Goal: Task Accomplishment & Management: Use online tool/utility

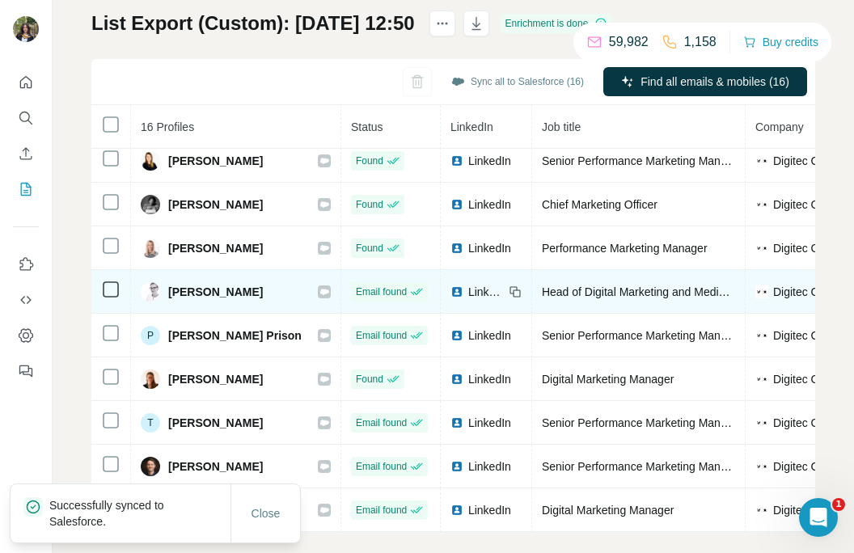
scroll to position [125, 0]
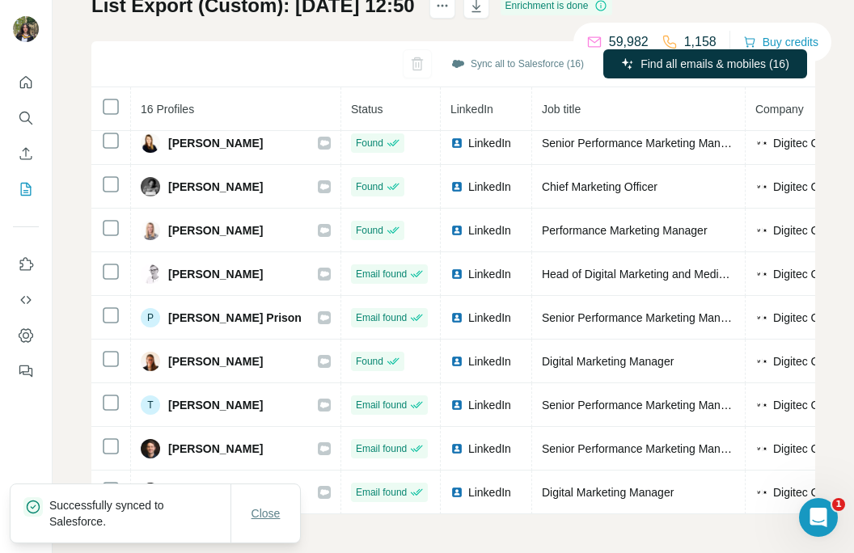
click at [268, 517] on span "Close" at bounding box center [265, 513] width 29 height 16
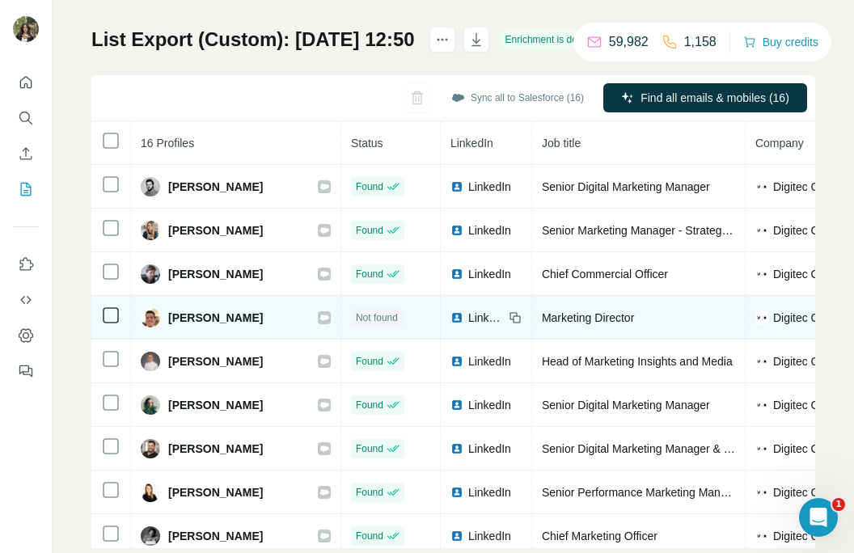
scroll to position [0, 0]
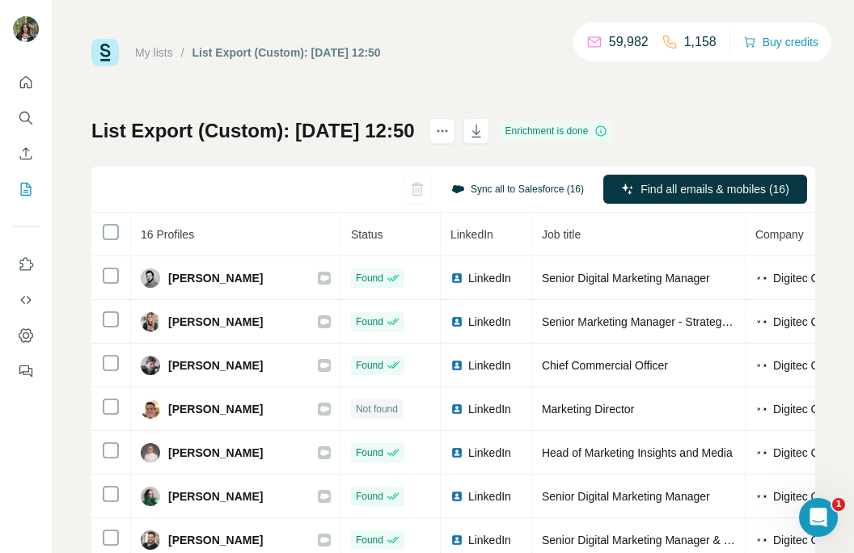
click at [545, 188] on button "Sync all to Salesforce (16)" at bounding box center [517, 189] width 155 height 24
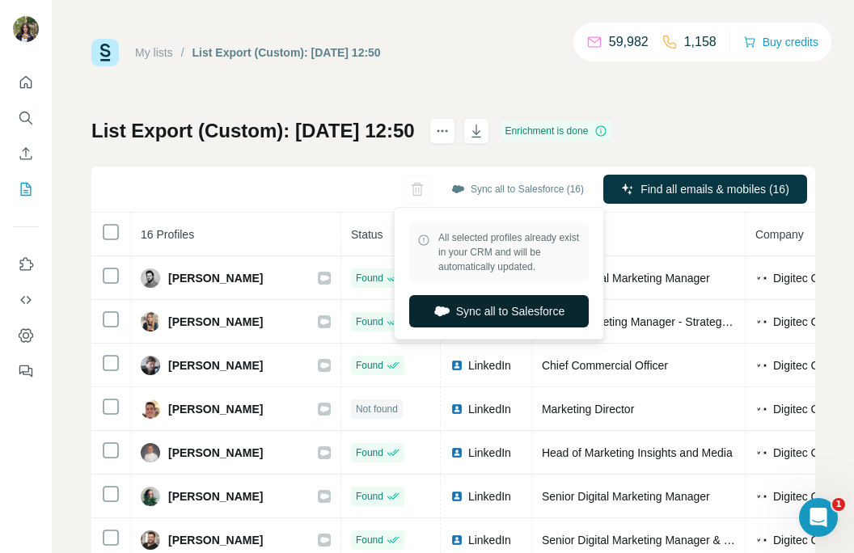
click at [482, 306] on button "Sync all to Salesforce" at bounding box center [499, 311] width 180 height 32
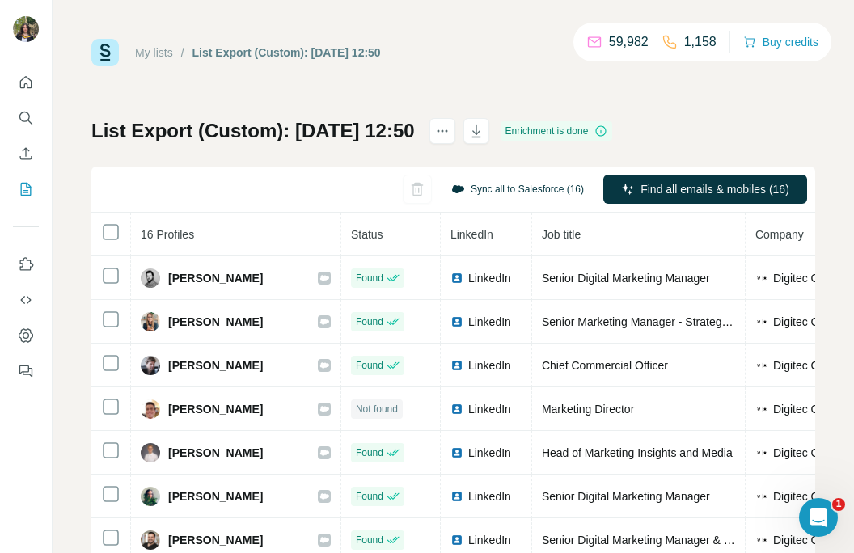
click at [527, 188] on button "Sync all to Salesforce (16)" at bounding box center [517, 189] width 155 height 24
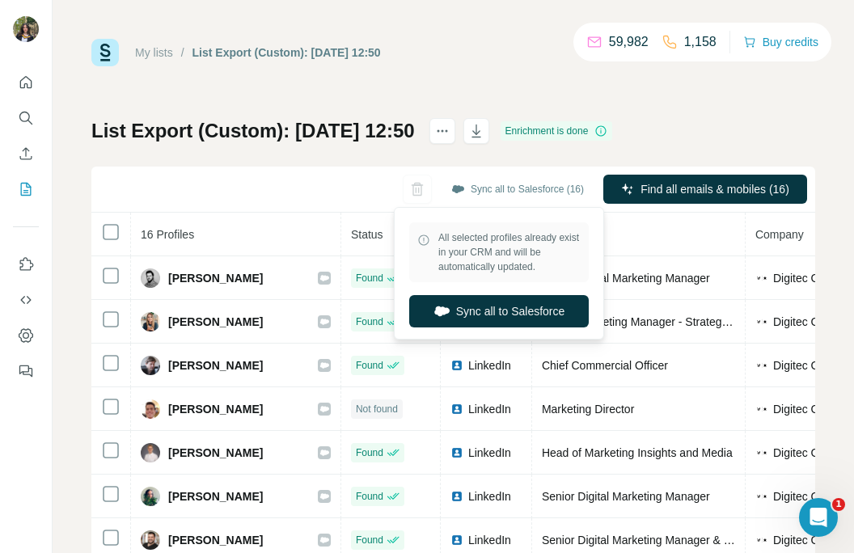
click at [344, 201] on div "Sync all to Salesforce (16) Find all emails & mobiles (16)" at bounding box center [453, 190] width 724 height 46
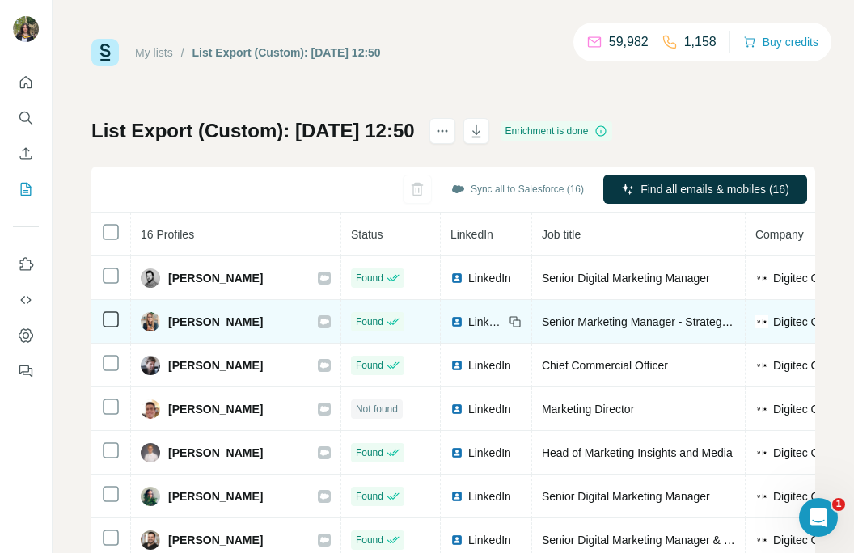
scroll to position [315, 0]
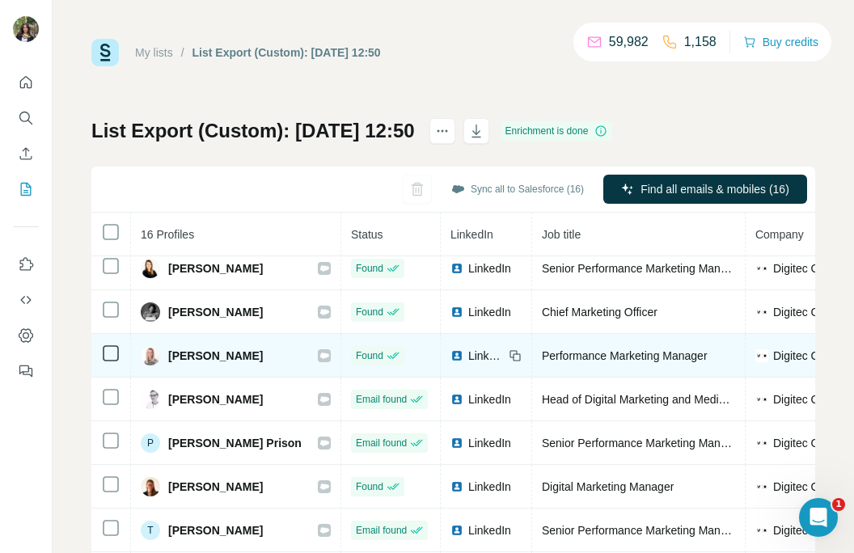
click at [327, 357] on icon at bounding box center [324, 356] width 9 height 6
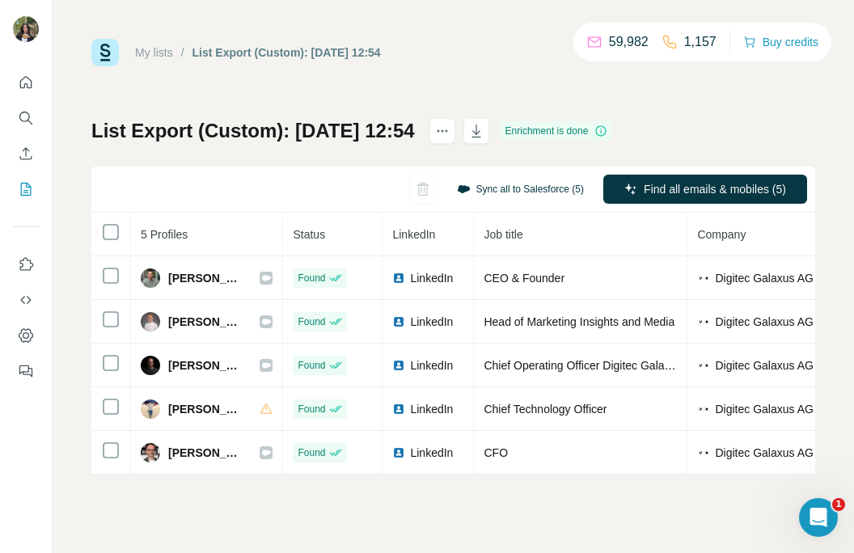
click at [513, 190] on button "Sync all to Salesforce (5)" at bounding box center [521, 189] width 150 height 24
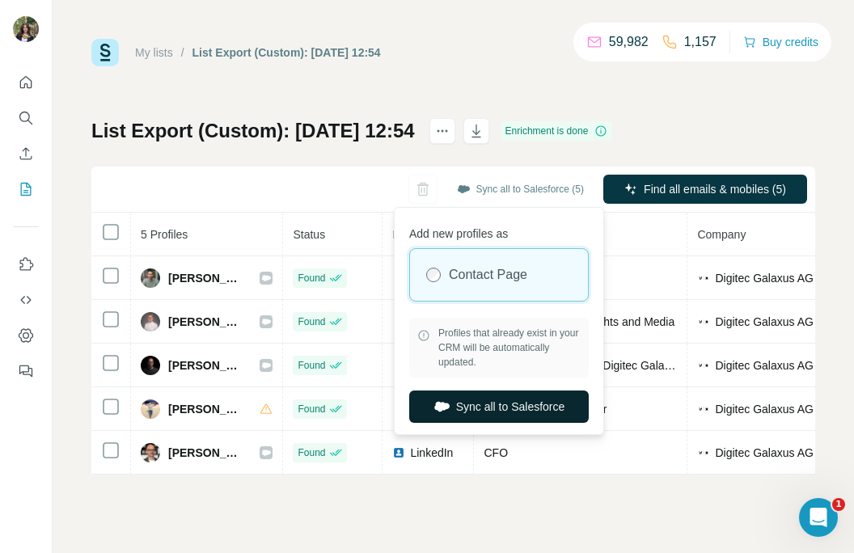
click at [487, 408] on button "Sync all to Salesforce" at bounding box center [499, 407] width 180 height 32
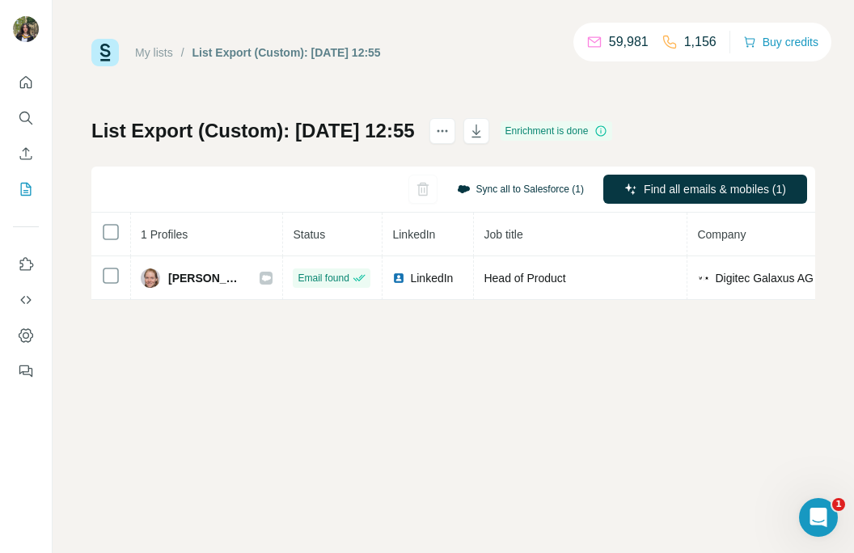
click at [512, 187] on button "Sync all to Salesforce (1)" at bounding box center [521, 189] width 150 height 24
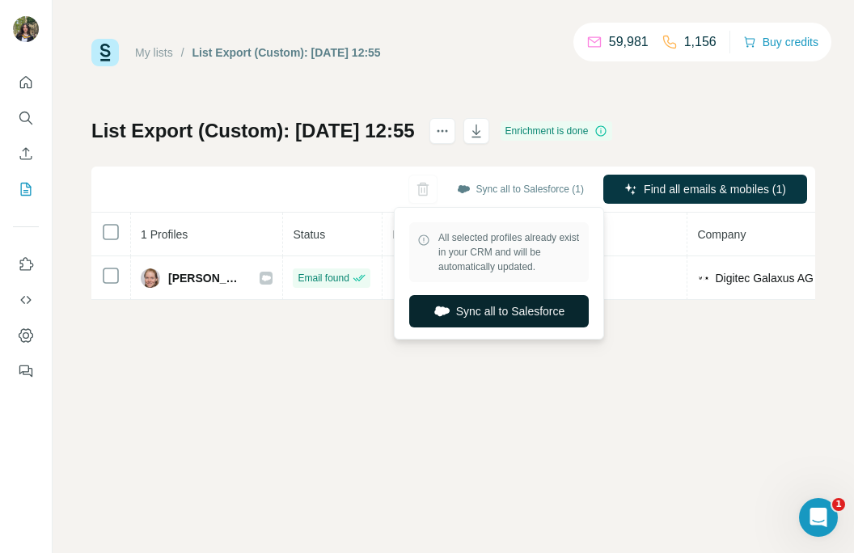
click at [463, 306] on button "Sync all to Salesforce" at bounding box center [499, 311] width 180 height 32
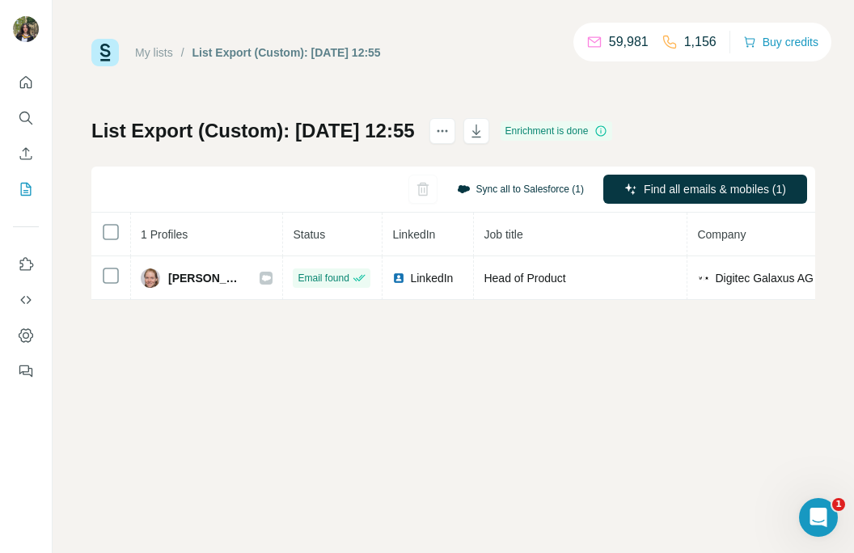
click at [474, 196] on button "Sync all to Salesforce (1)" at bounding box center [521, 189] width 150 height 24
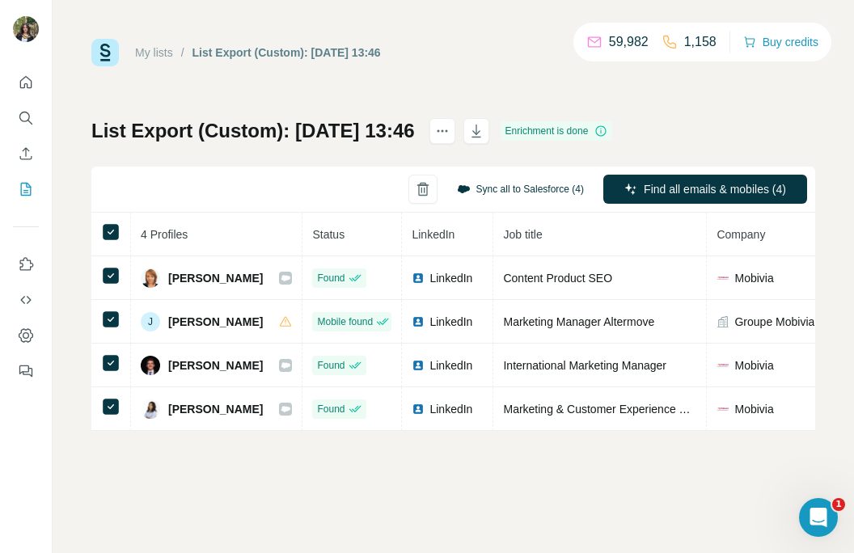
click at [502, 188] on button "Sync all to Salesforce (4)" at bounding box center [521, 189] width 150 height 24
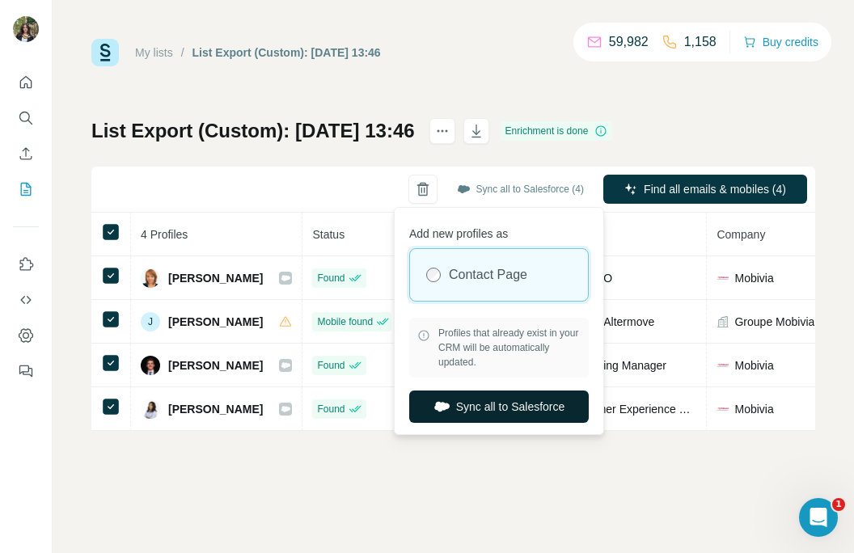
click at [472, 408] on button "Sync all to Salesforce" at bounding box center [499, 407] width 180 height 32
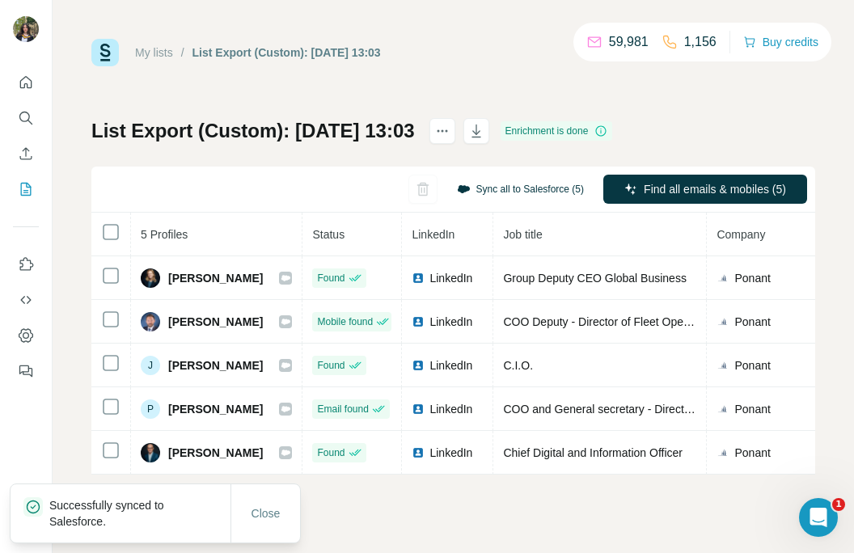
click at [492, 186] on button "Sync all to Salesforce (5)" at bounding box center [521, 189] width 150 height 24
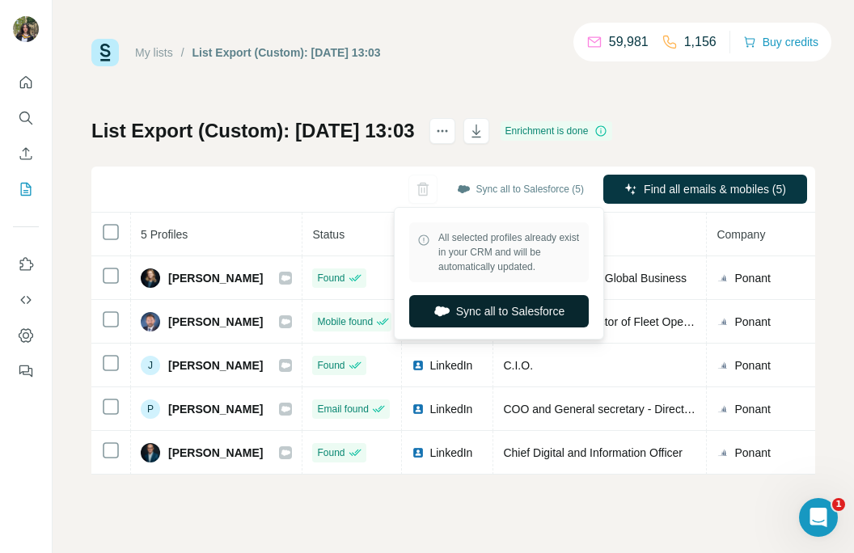
click at [463, 311] on button "Sync all to Salesforce" at bounding box center [499, 311] width 180 height 32
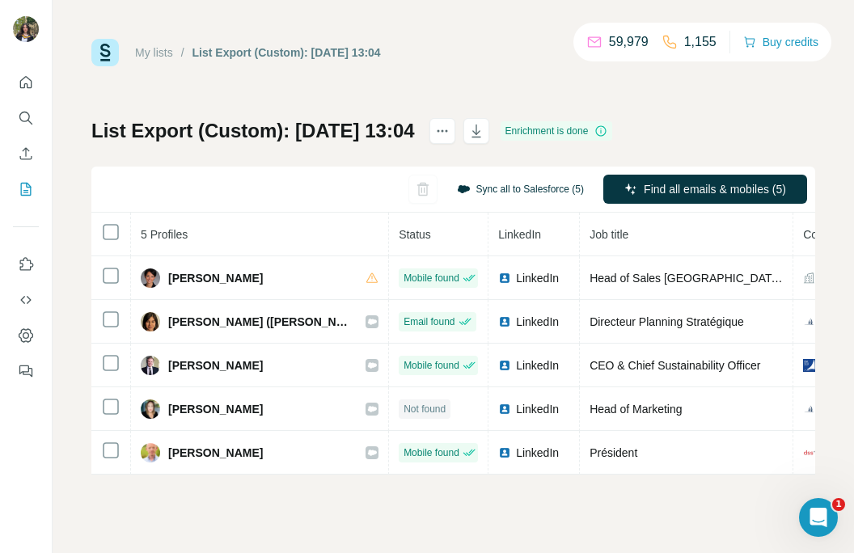
click at [528, 191] on button "Sync all to Salesforce (5)" at bounding box center [521, 189] width 150 height 24
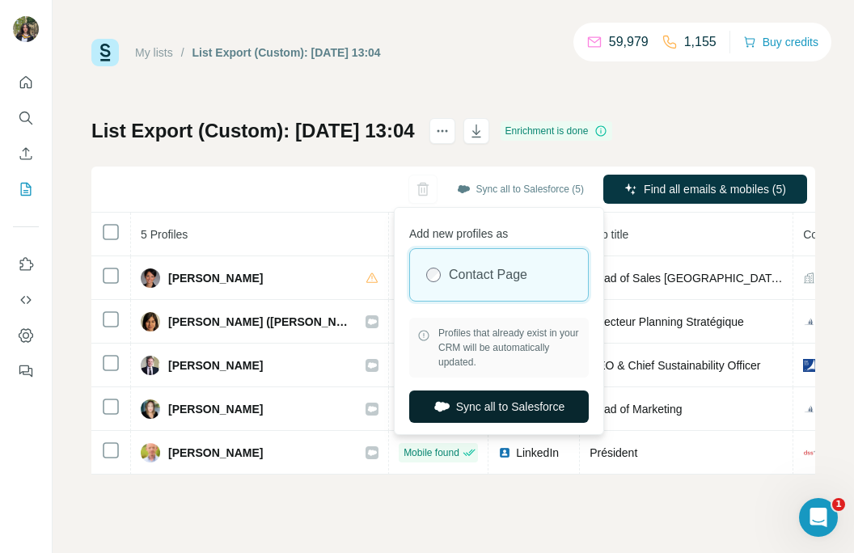
click at [441, 405] on icon "button" at bounding box center [441, 407] width 15 height 10
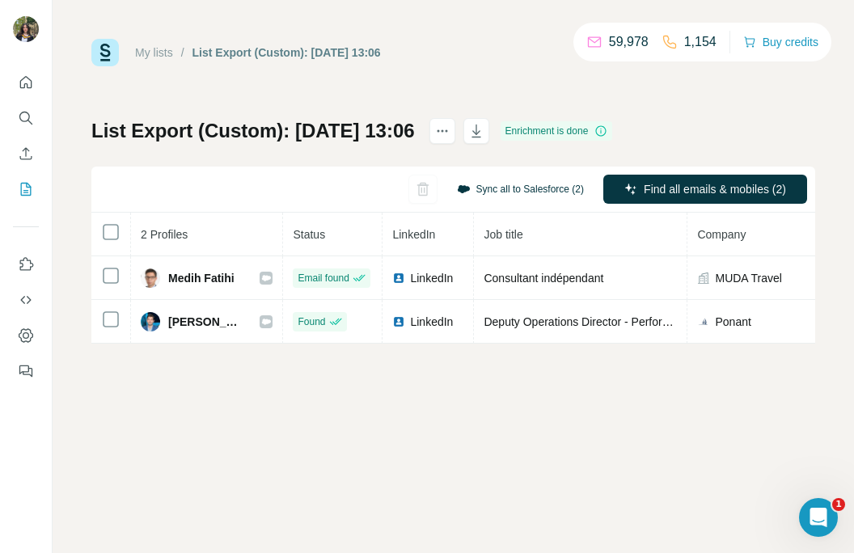
click at [478, 196] on button "Sync all to Salesforce (2)" at bounding box center [521, 189] width 150 height 24
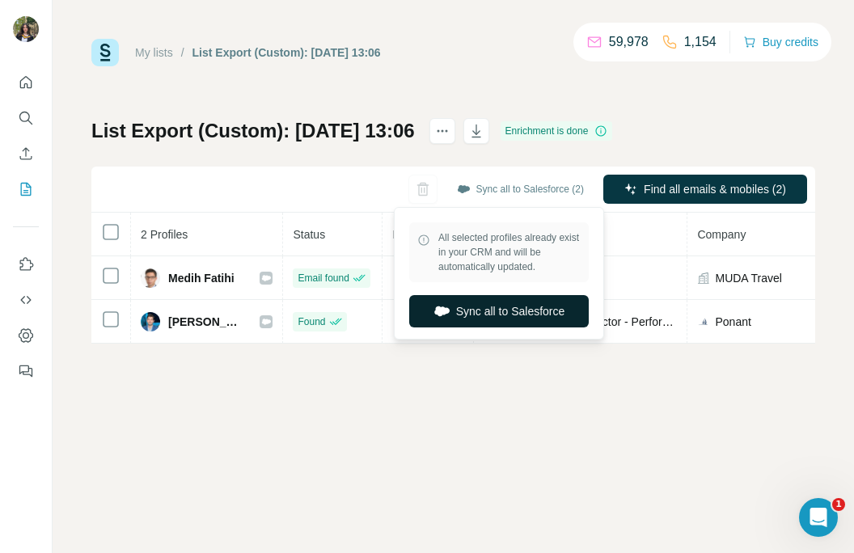
click at [462, 307] on button "Sync all to Salesforce" at bounding box center [499, 311] width 180 height 32
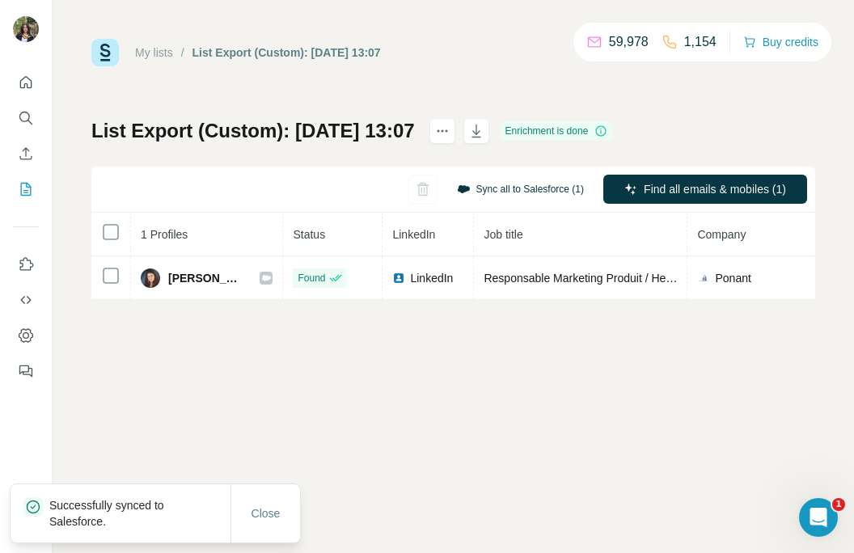
click at [501, 195] on button "Sync all to Salesforce (1)" at bounding box center [521, 189] width 150 height 24
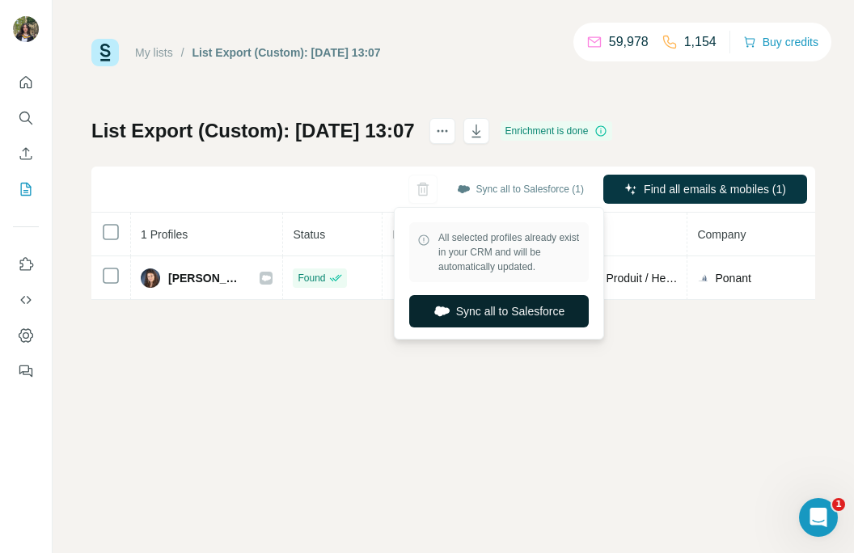
click at [470, 319] on button "Sync all to Salesforce" at bounding box center [499, 311] width 180 height 32
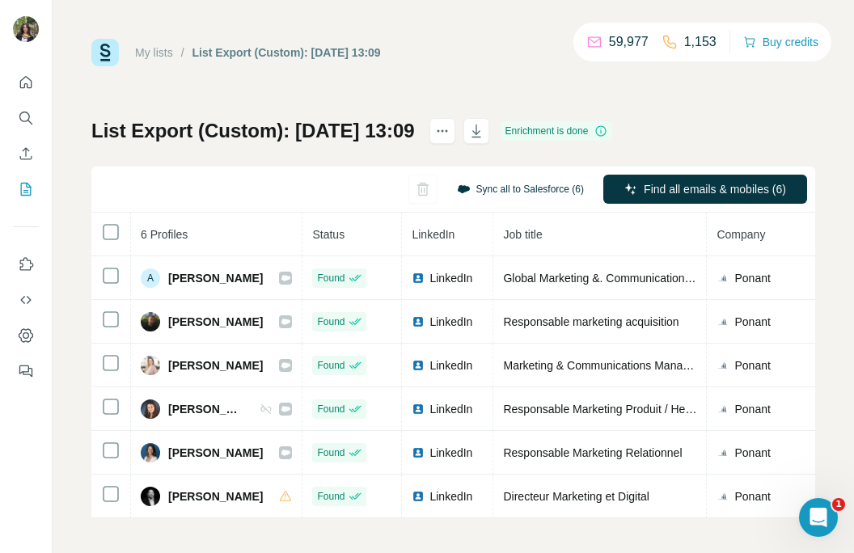
click at [513, 187] on button "Sync all to Salesforce (6)" at bounding box center [521, 189] width 150 height 24
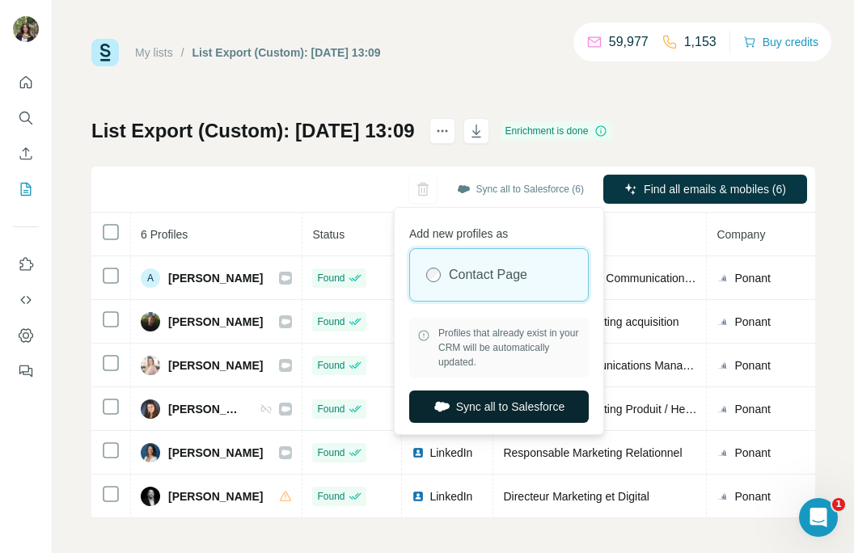
click at [488, 413] on button "Sync all to Salesforce" at bounding box center [499, 407] width 180 height 32
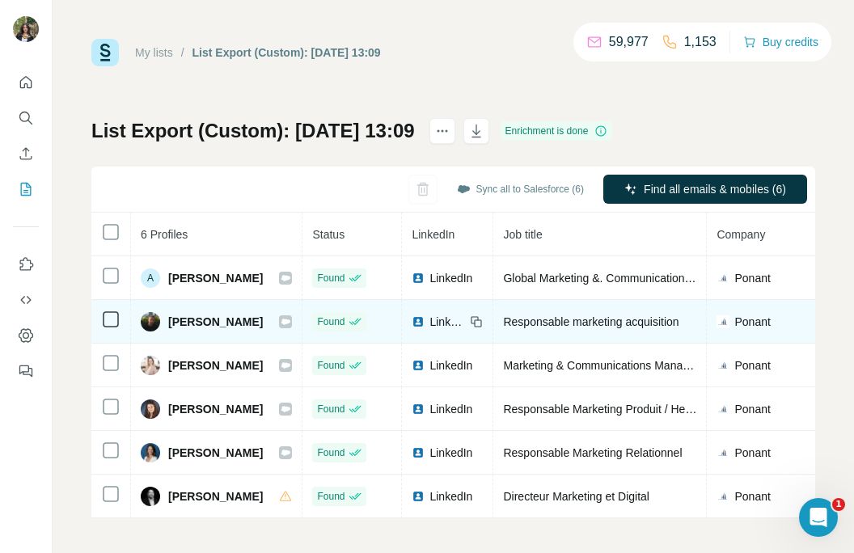
scroll to position [4, 0]
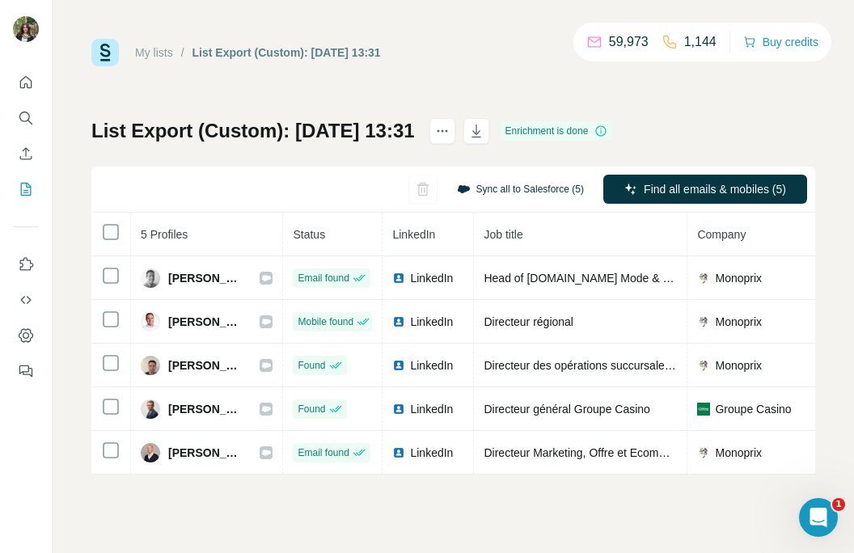
click at [467, 184] on button "Sync all to Salesforce (5)" at bounding box center [521, 189] width 150 height 24
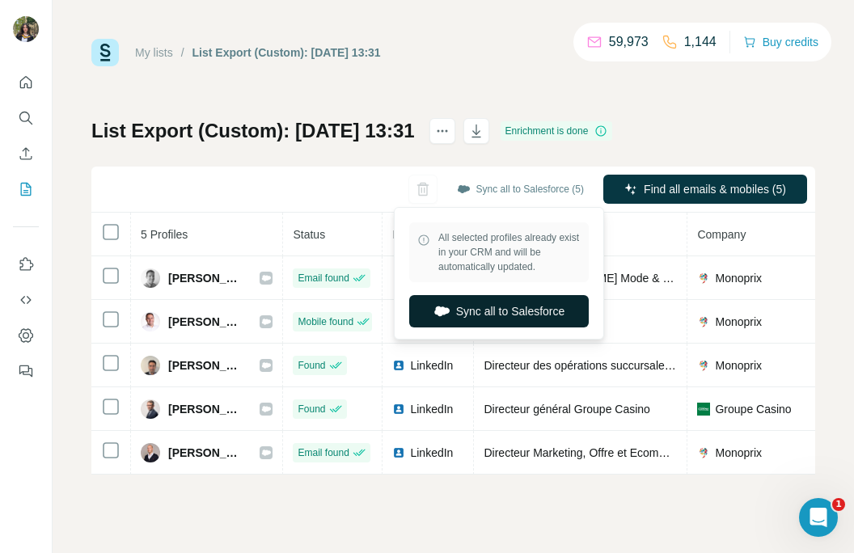
click at [441, 305] on icon "button" at bounding box center [441, 311] width 16 height 16
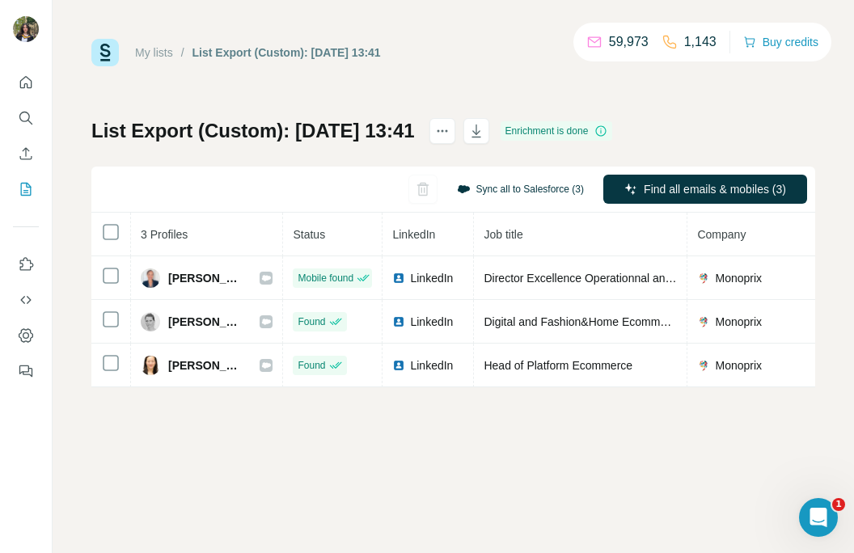
click at [476, 189] on button "Sync all to Salesforce (3)" at bounding box center [521, 189] width 150 height 24
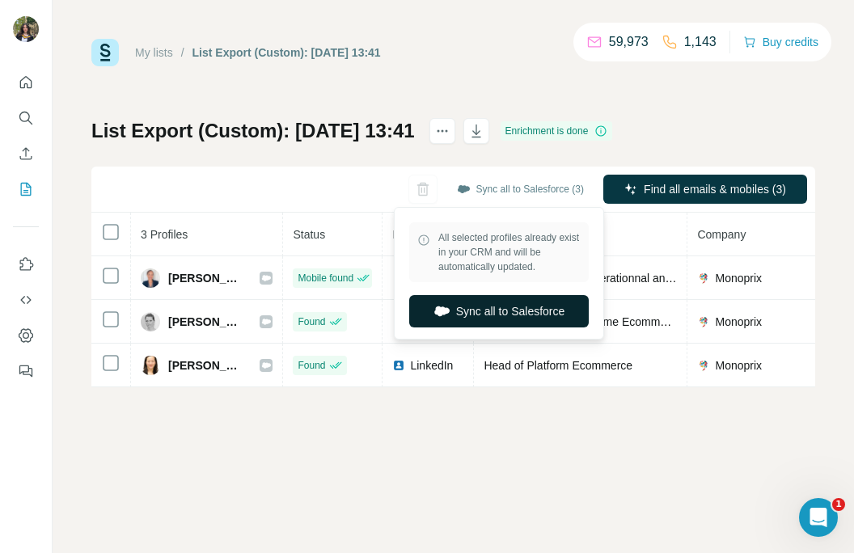
click at [456, 302] on button "Sync all to Salesforce" at bounding box center [499, 311] width 180 height 32
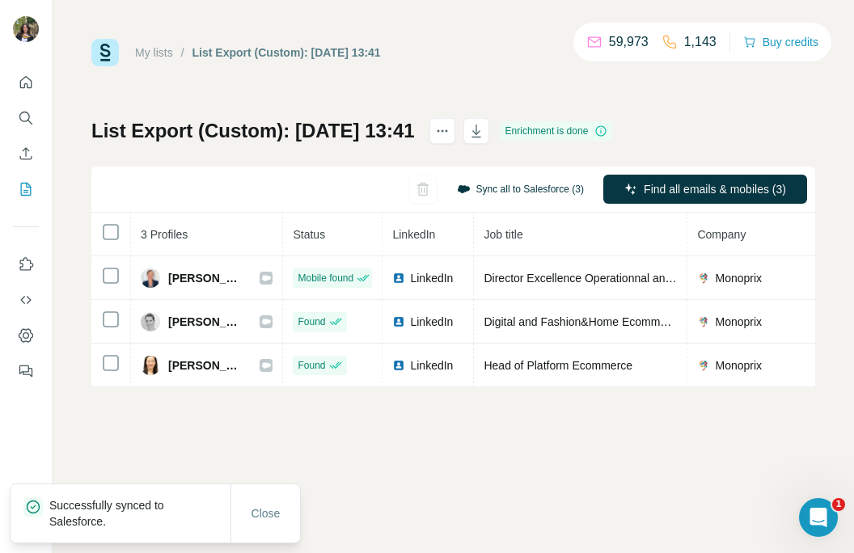
click at [500, 185] on button "Sync all to Salesforce (3)" at bounding box center [521, 189] width 150 height 24
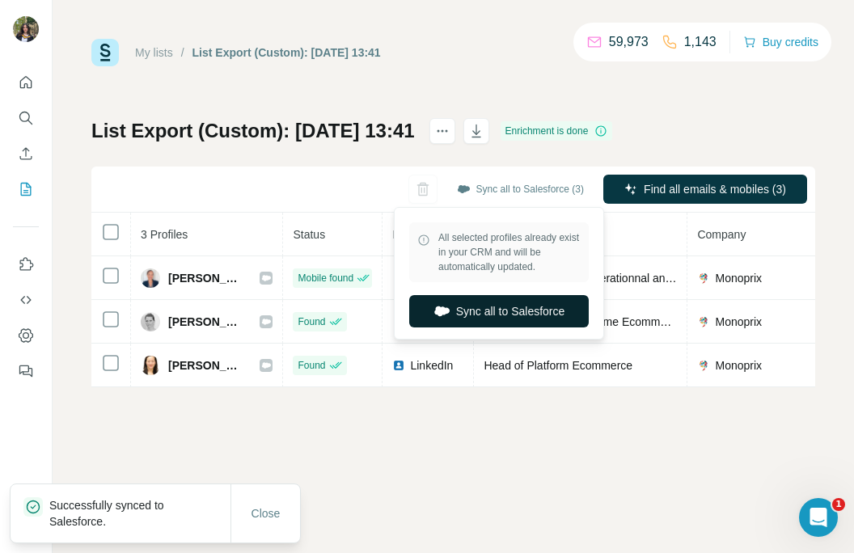
click at [448, 307] on button "Sync all to Salesforce" at bounding box center [499, 311] width 180 height 32
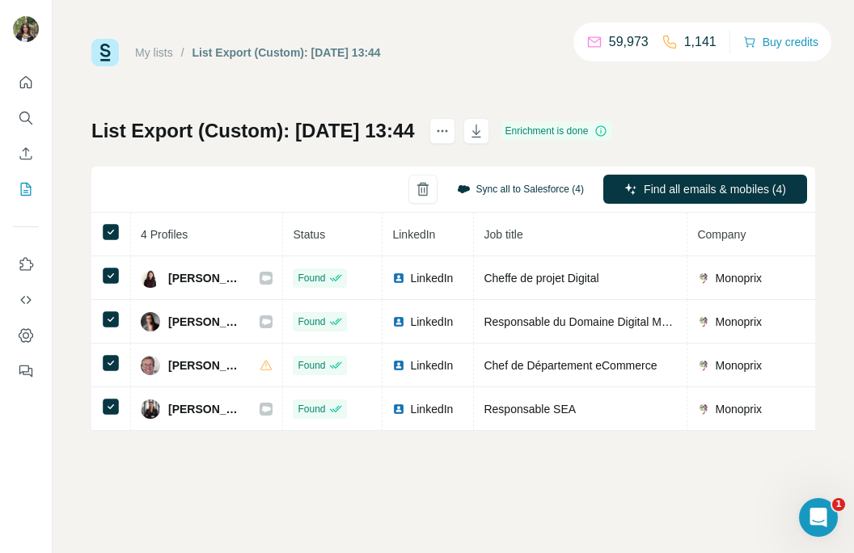
click at [480, 189] on button "Sync all to Salesforce (4)" at bounding box center [521, 189] width 150 height 24
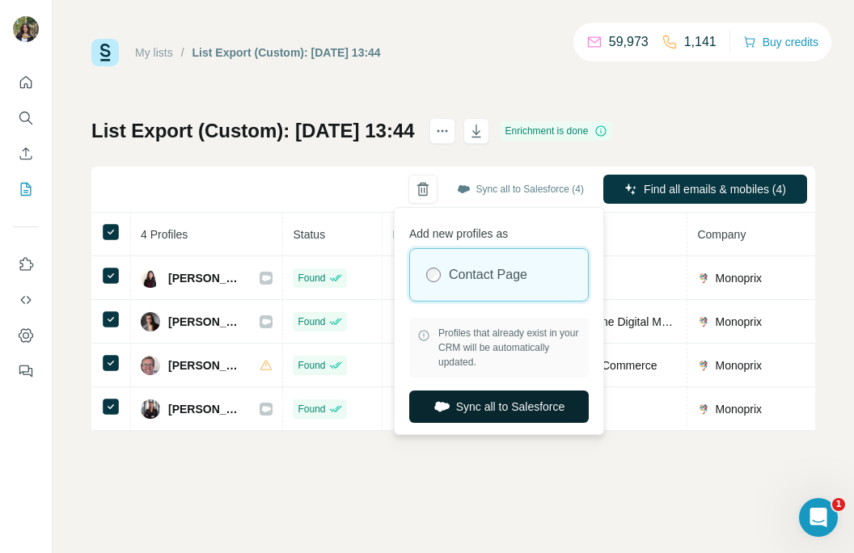
click at [464, 397] on button "Sync all to Salesforce" at bounding box center [499, 407] width 180 height 32
